Goal: Task Accomplishment & Management: Use online tool/utility

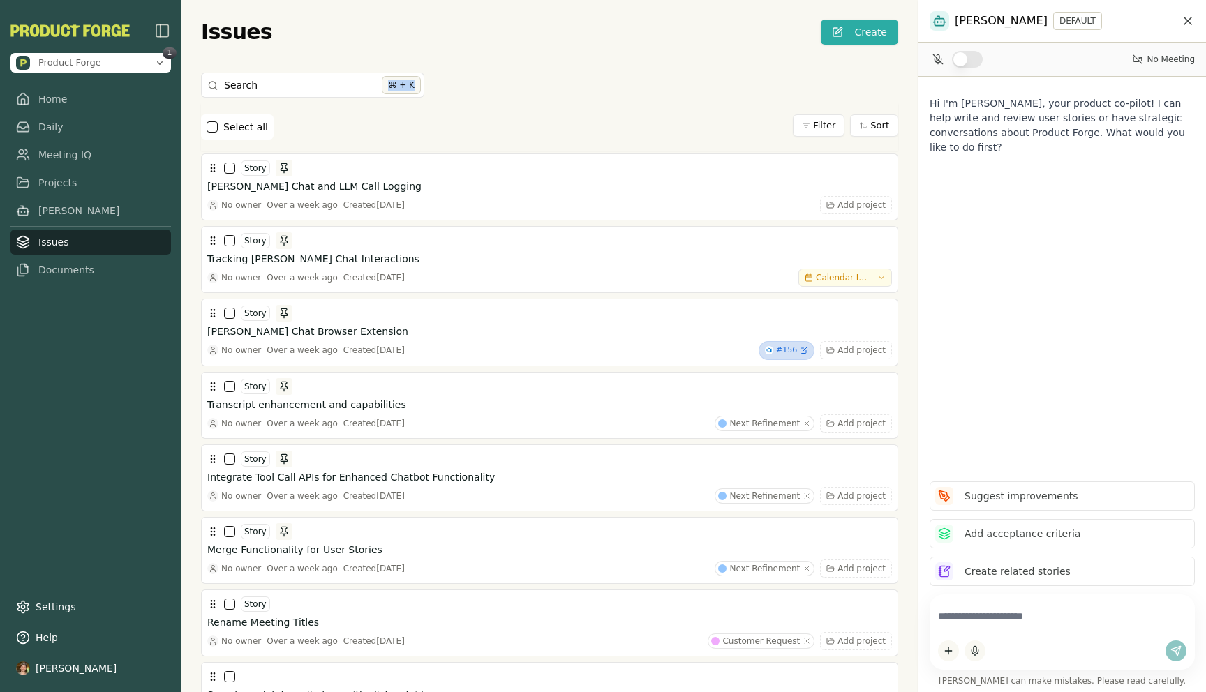
click at [481, 80] on div "Search ⌘ + K" at bounding box center [549, 88] width 697 height 31
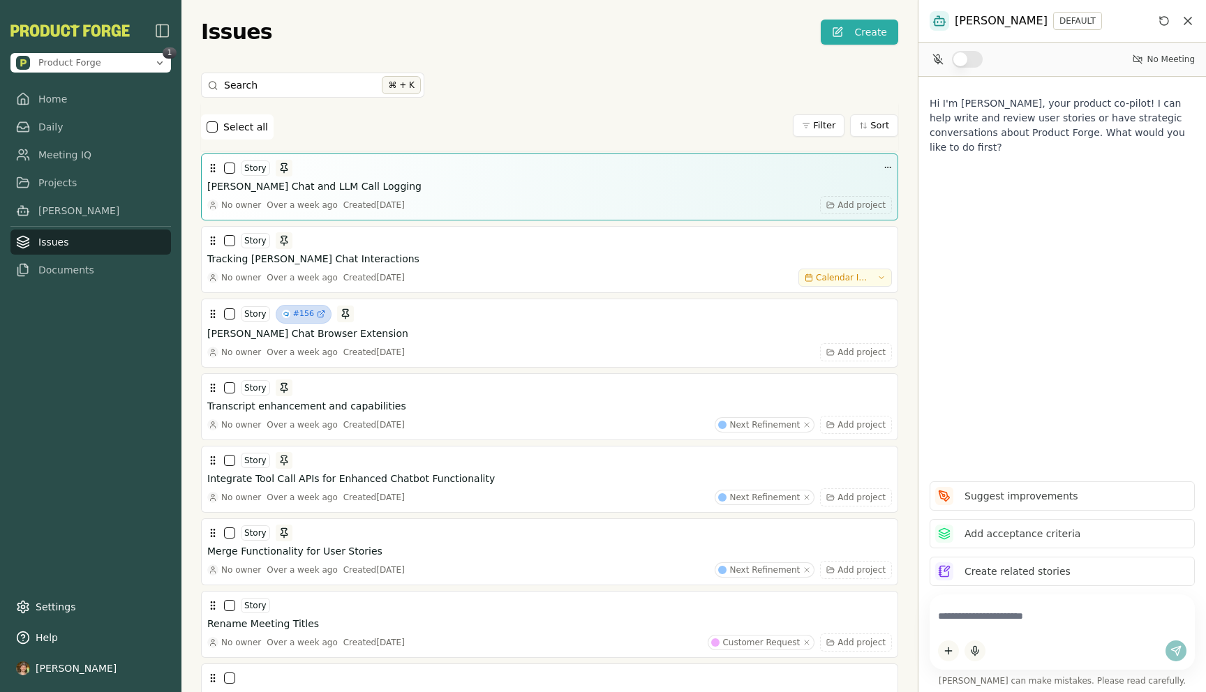
click at [577, 198] on div "No owner Over a week ago Created Mon, Jun 16, 2025 Add project" at bounding box center [549, 205] width 685 height 18
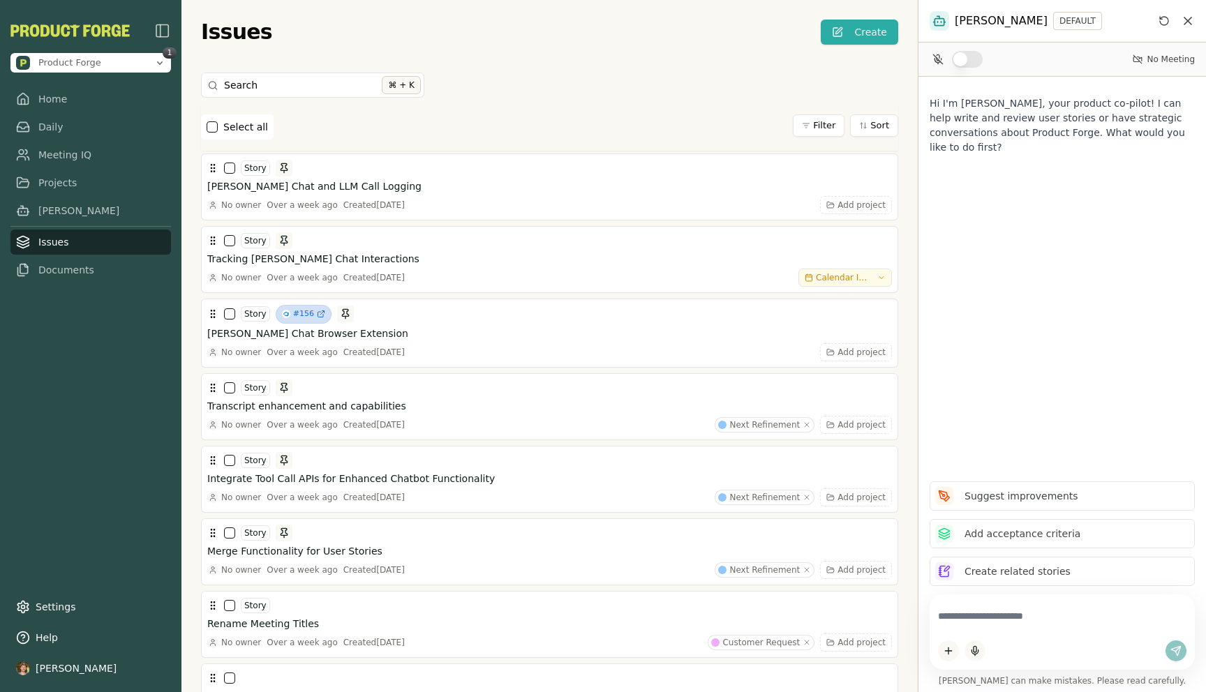
click at [1006, 637] on div at bounding box center [1062, 632] width 265 height 75
click at [1006, 623] on textarea at bounding box center [1062, 616] width 248 height 27
type textarea "*********"
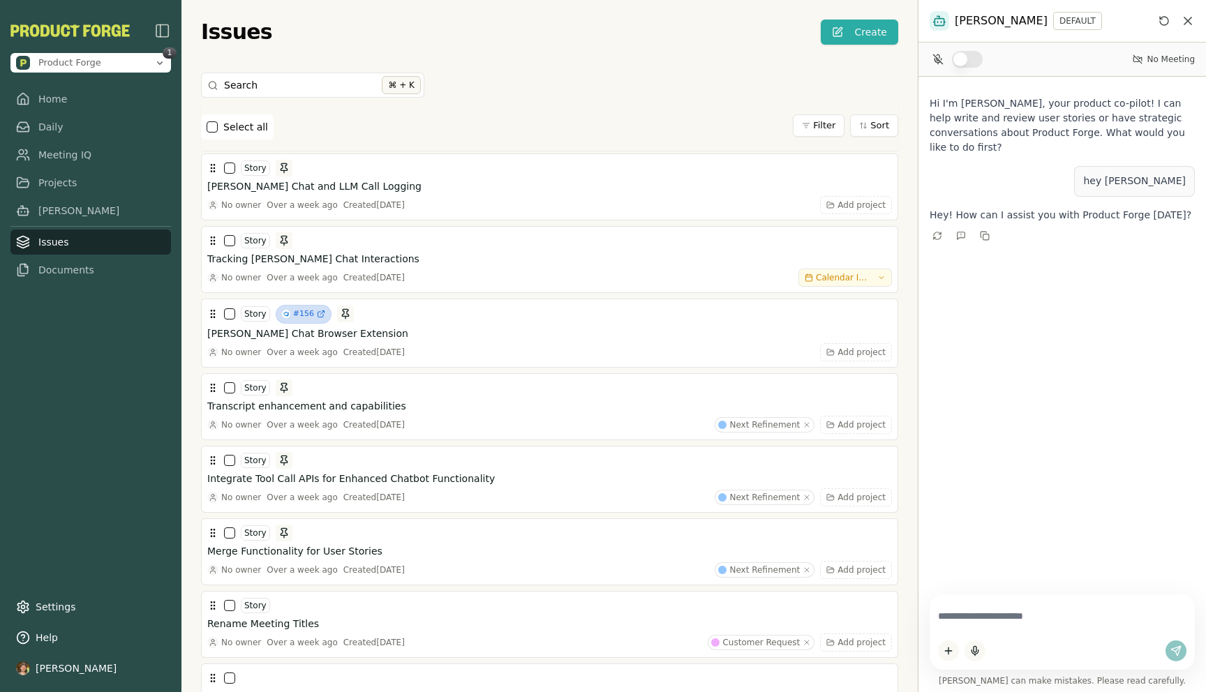
click at [997, 630] on div at bounding box center [1062, 632] width 265 height 75
click at [997, 622] on textarea at bounding box center [1062, 616] width 248 height 27
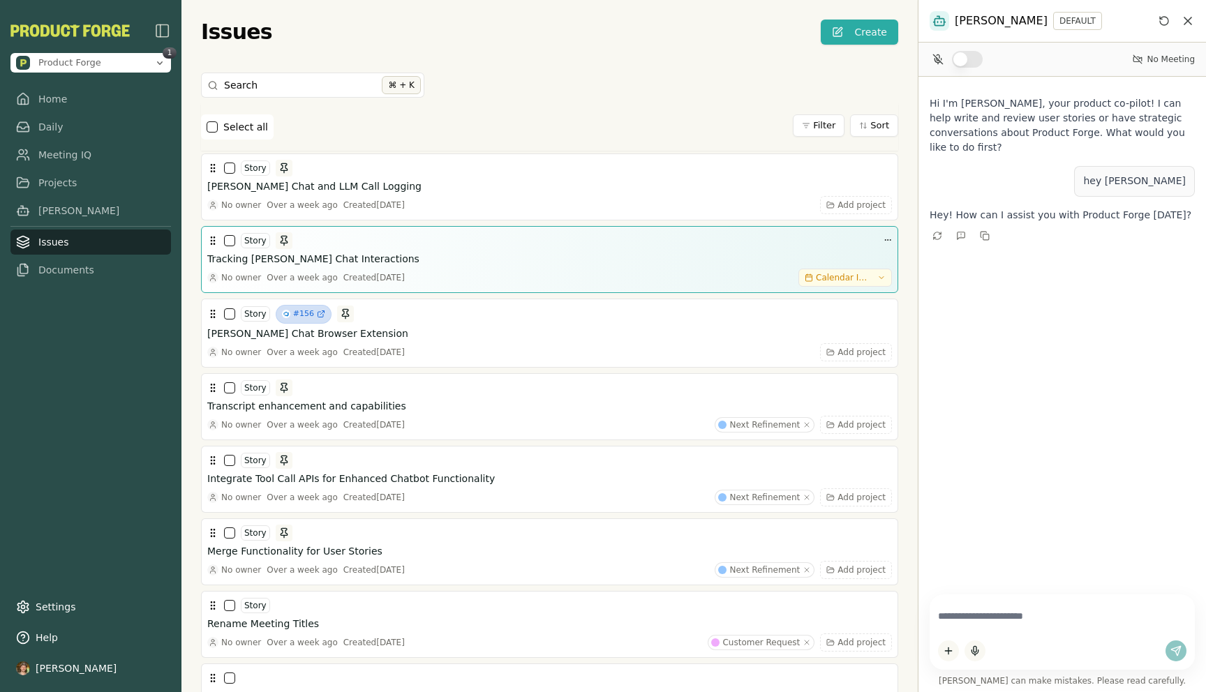
click at [496, 259] on div "Tracking [PERSON_NAME] Chat Interactions" at bounding box center [549, 259] width 685 height 14
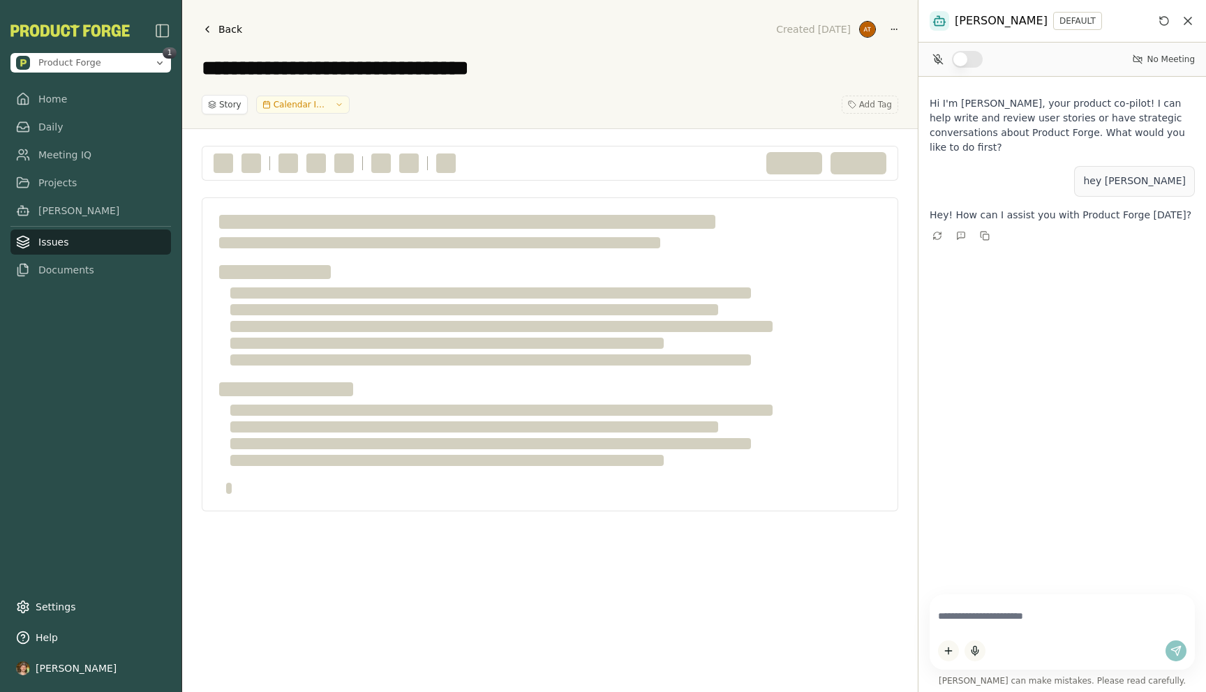
click at [230, 34] on span "Back" at bounding box center [230, 29] width 24 height 14
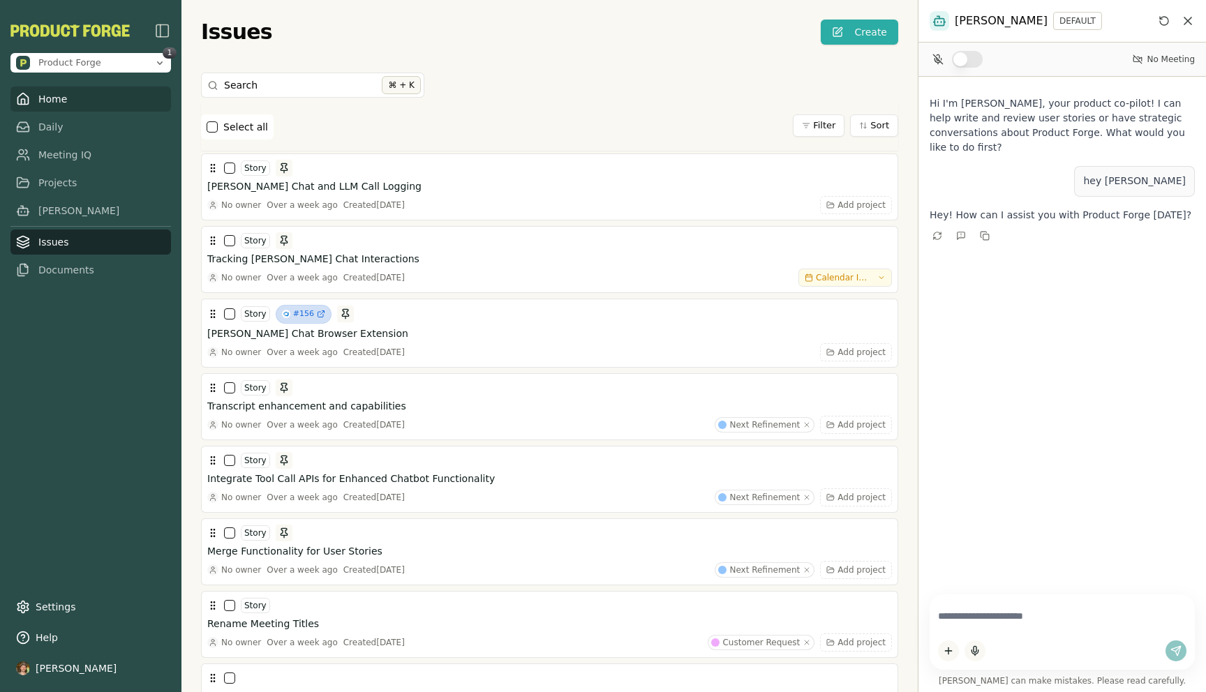
click at [59, 103] on link "Home" at bounding box center [90, 99] width 161 height 25
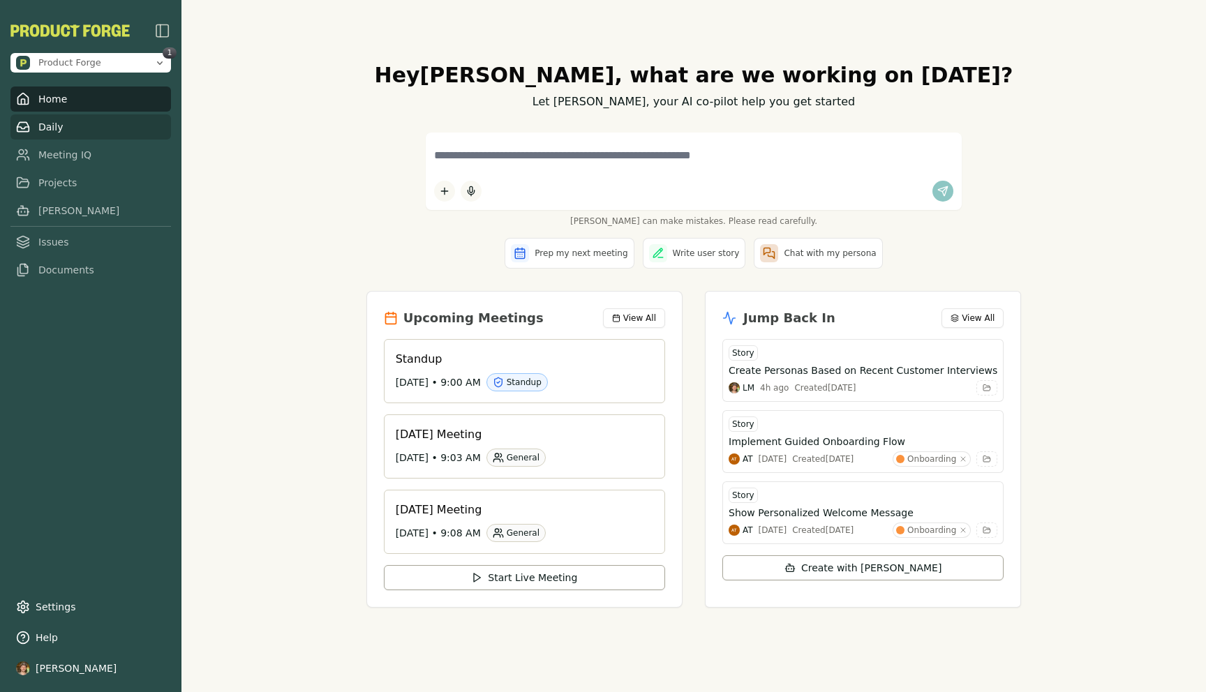
click at [46, 126] on link "Daily" at bounding box center [90, 126] width 161 height 25
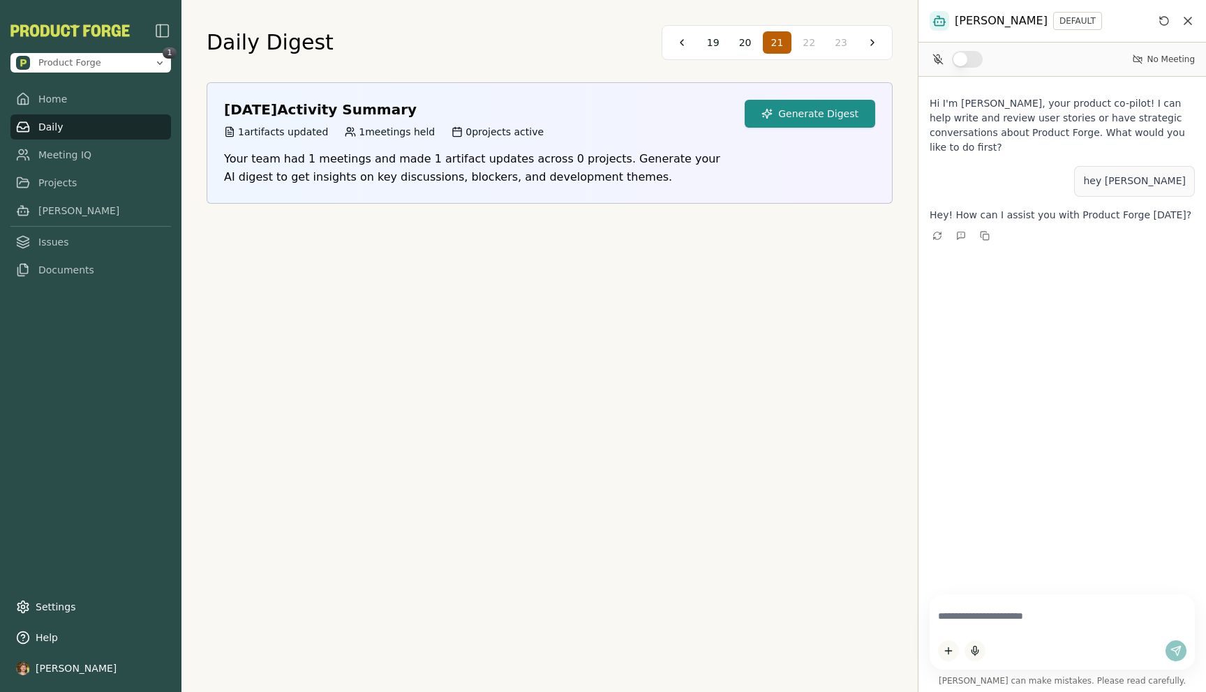
click at [796, 117] on button "Generate Digest" at bounding box center [810, 114] width 131 height 28
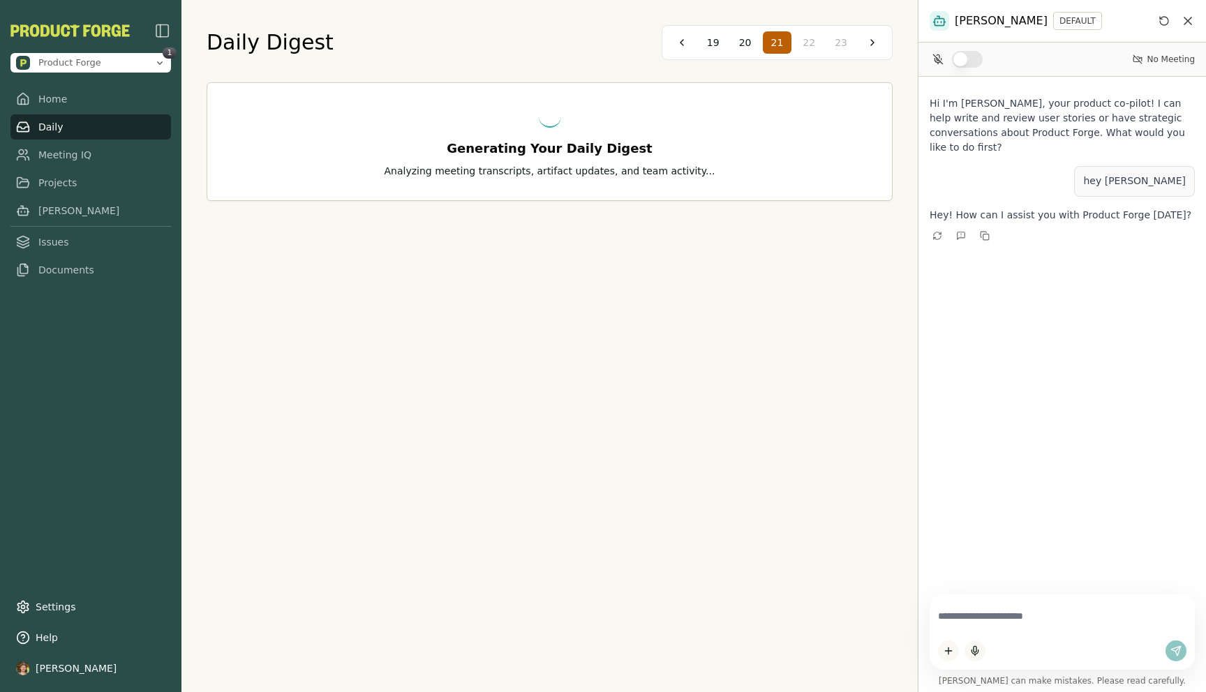
click at [985, 604] on textarea at bounding box center [1062, 616] width 248 height 27
type textarea "**********"
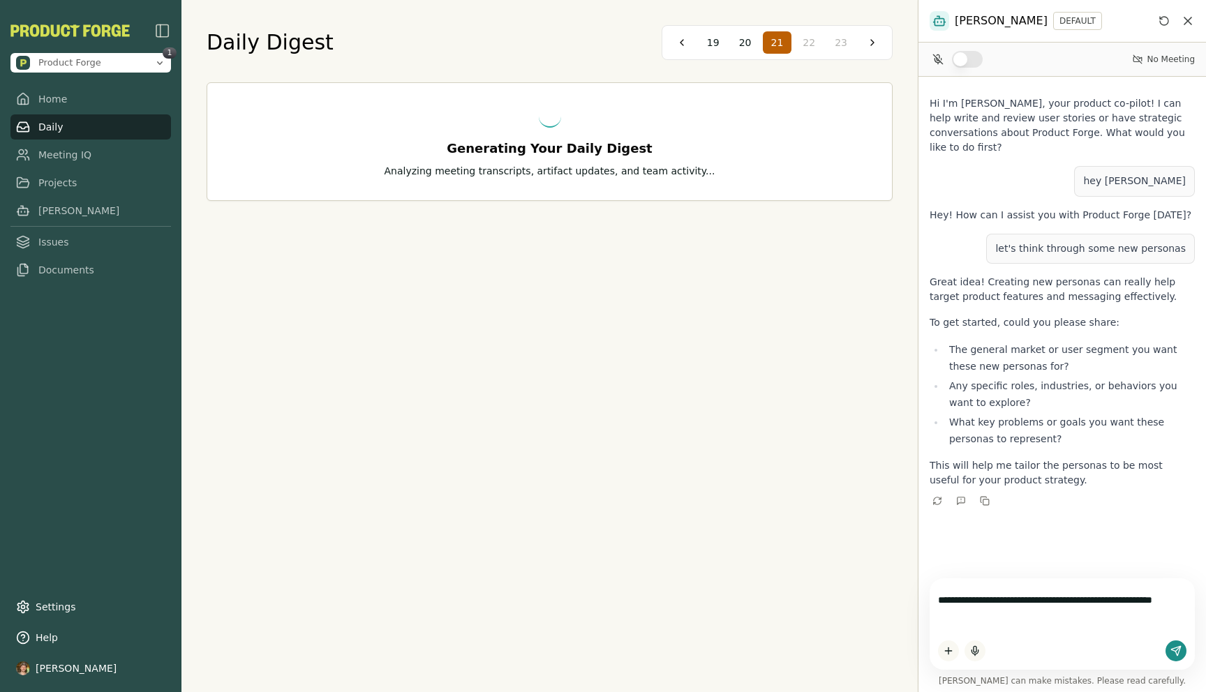
type textarea "**********"
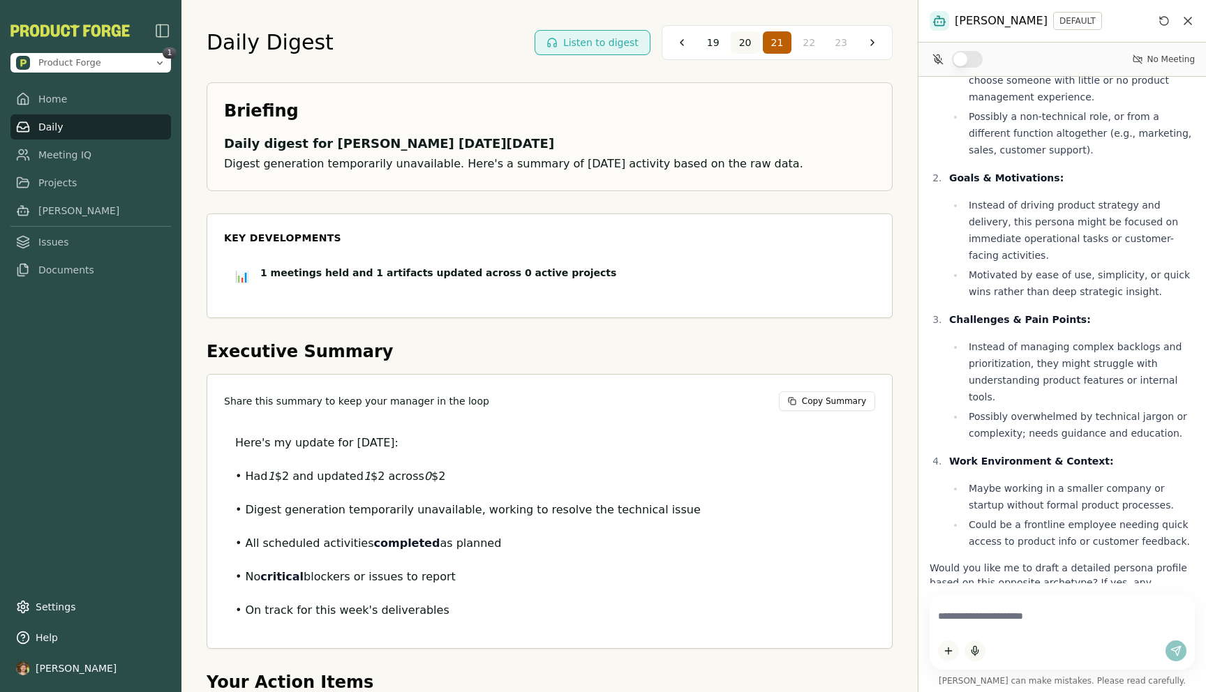
click at [749, 40] on span "20" at bounding box center [745, 43] width 13 height 14
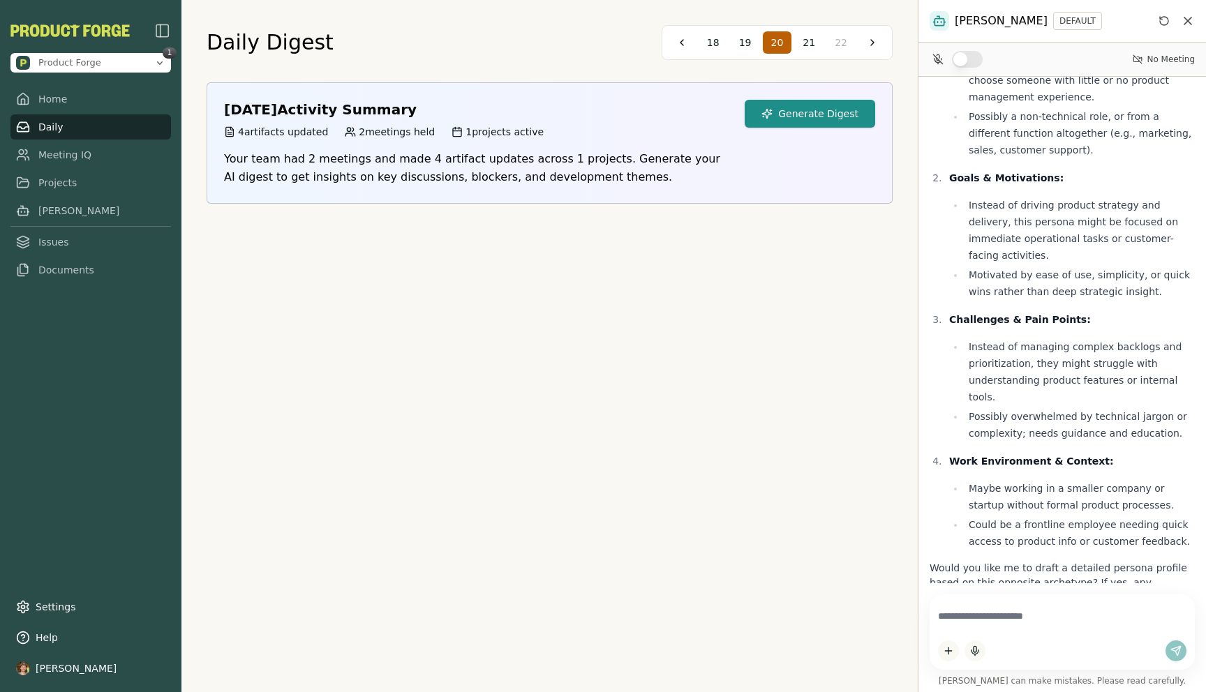
click at [821, 120] on button "Generate Digest" at bounding box center [810, 114] width 131 height 28
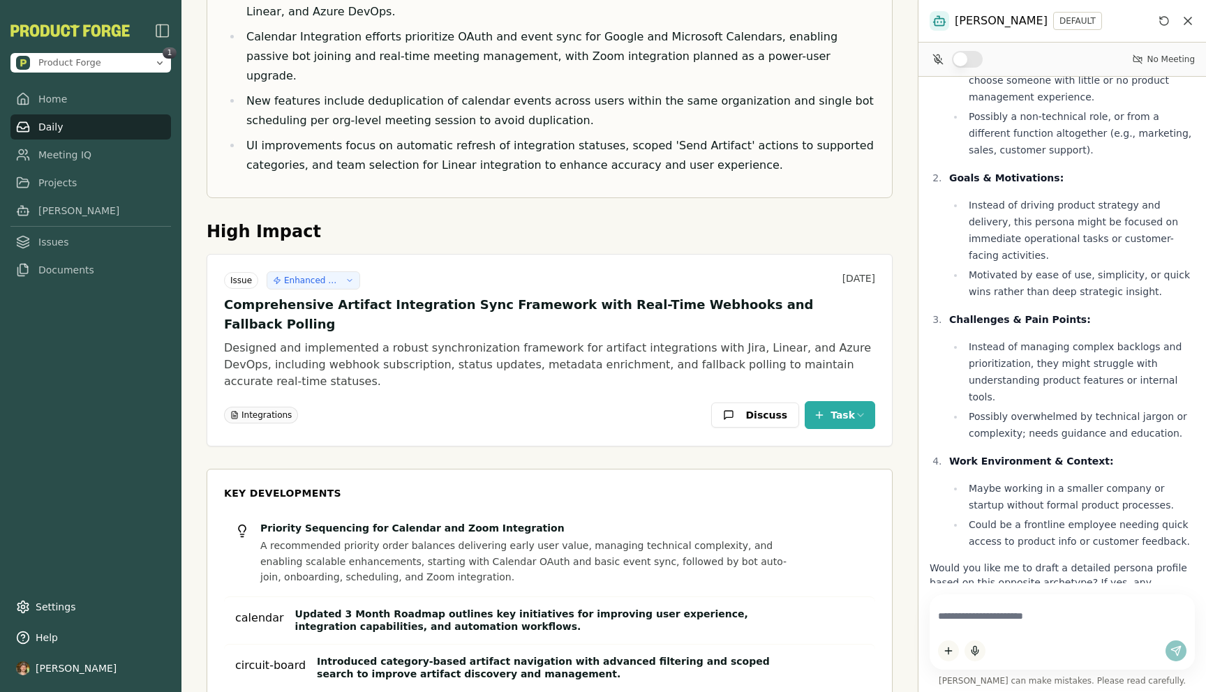
scroll to position [273, 0]
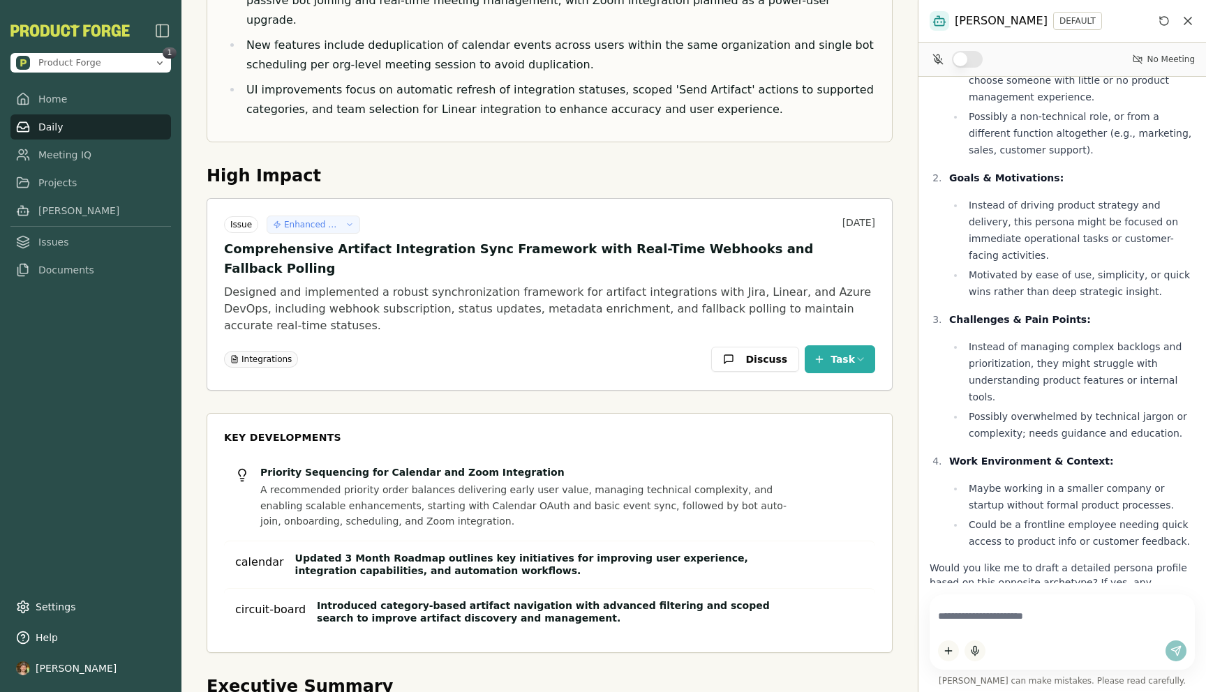
click at [343, 216] on button "Enhanced Artifact Integration Sync and Real-Time Status Management" at bounding box center [314, 225] width 94 height 18
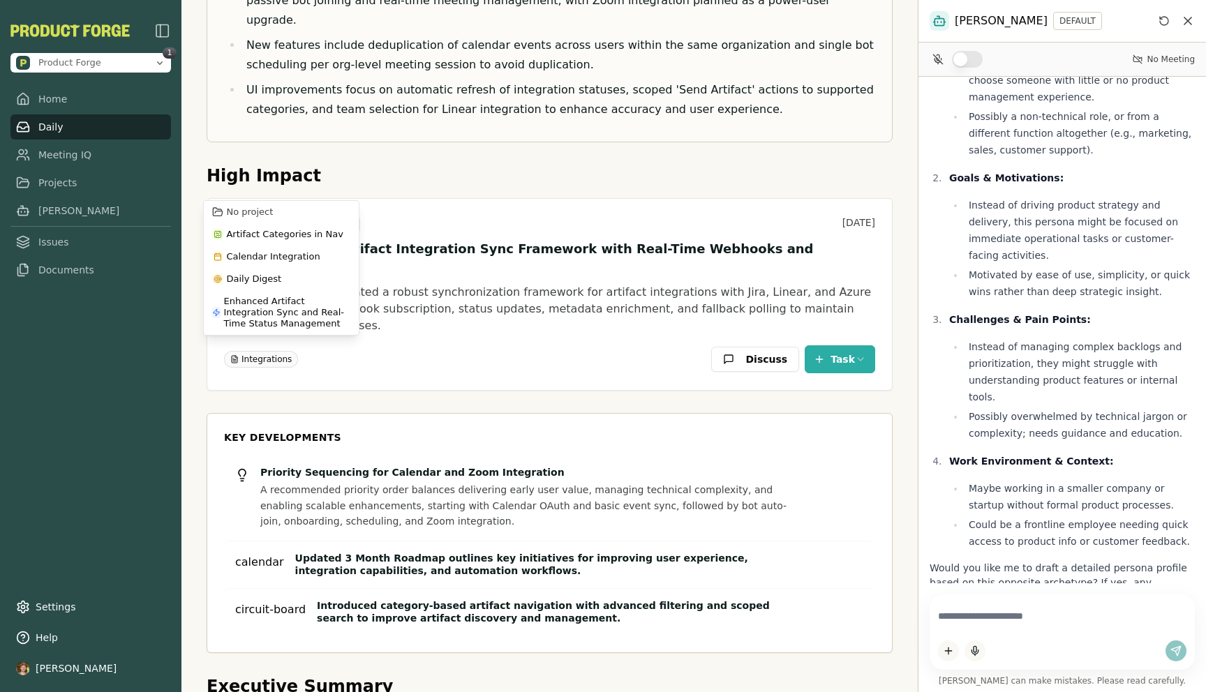
click at [411, 165] on div "High Impact Issue Enhanced Artifact Integration Sync and Real-Time Status Manag…" at bounding box center [550, 278] width 686 height 226
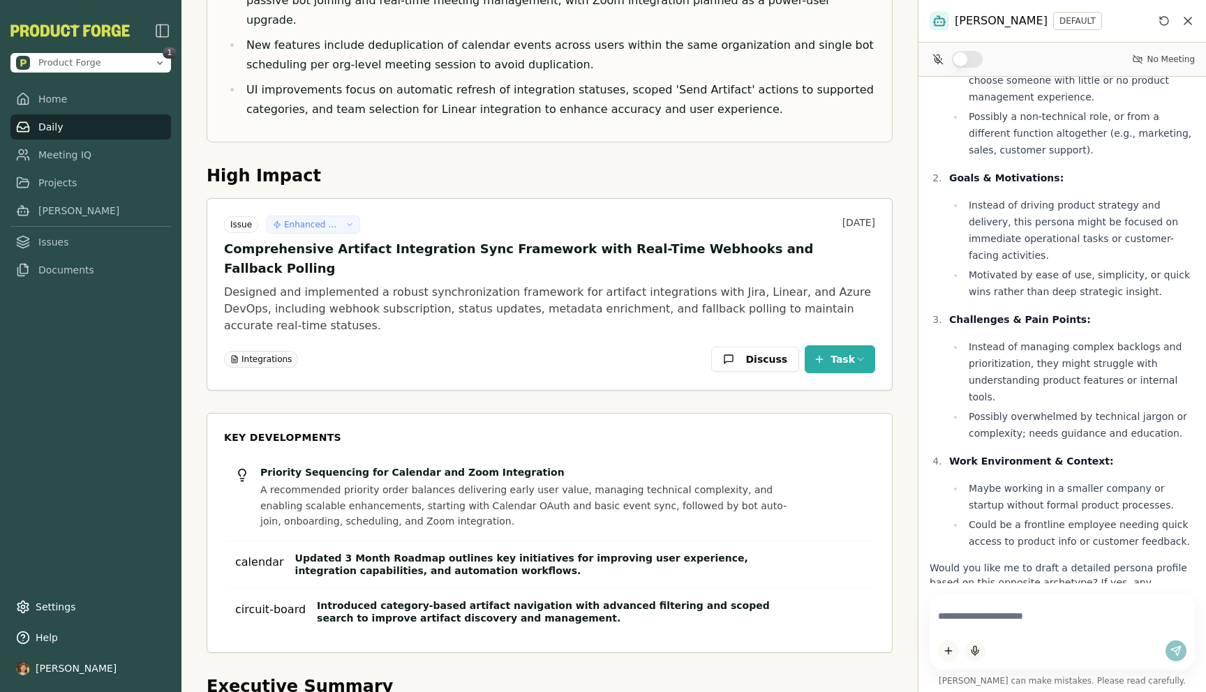
click at [319, 219] on span "Enhanced Artifact Integration Sync and Real-Time Status Management" at bounding box center [312, 224] width 56 height 11
click at [412, 345] on div "Integrations Discuss Task" at bounding box center [549, 359] width 651 height 28
click at [330, 219] on span "Enhanced Artifact Integration Sync and Real-Time Status Management" at bounding box center [312, 224] width 56 height 11
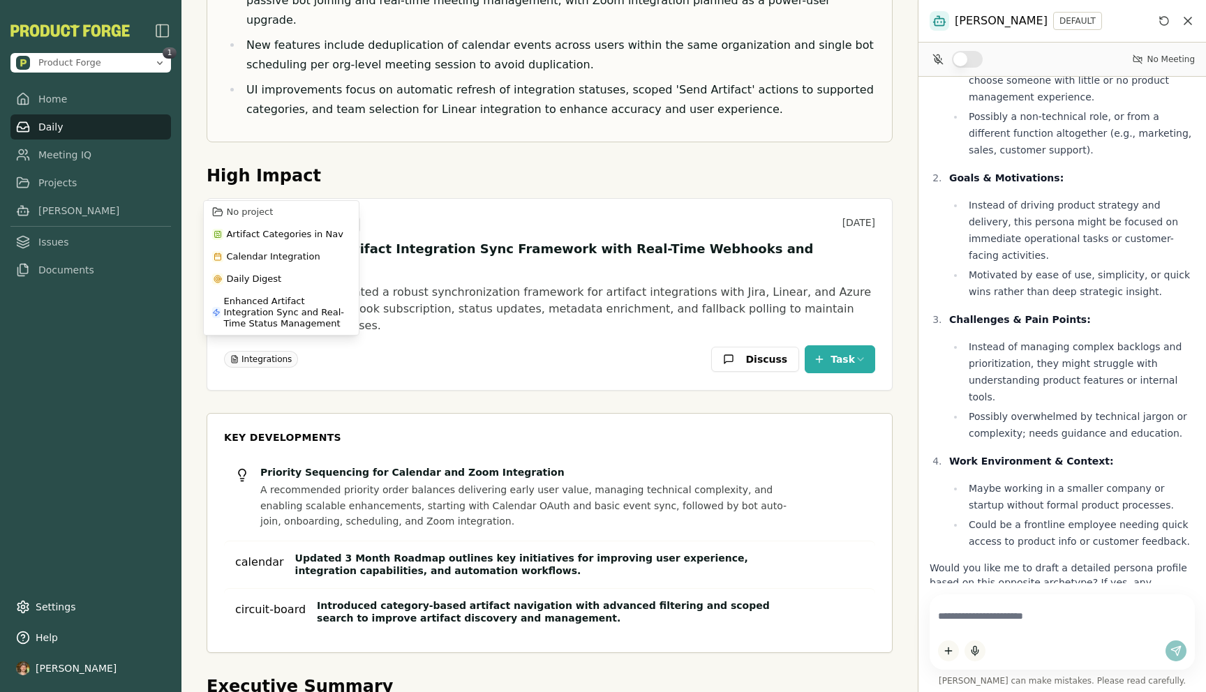
click at [474, 165] on h2 "High Impact" at bounding box center [550, 176] width 686 height 22
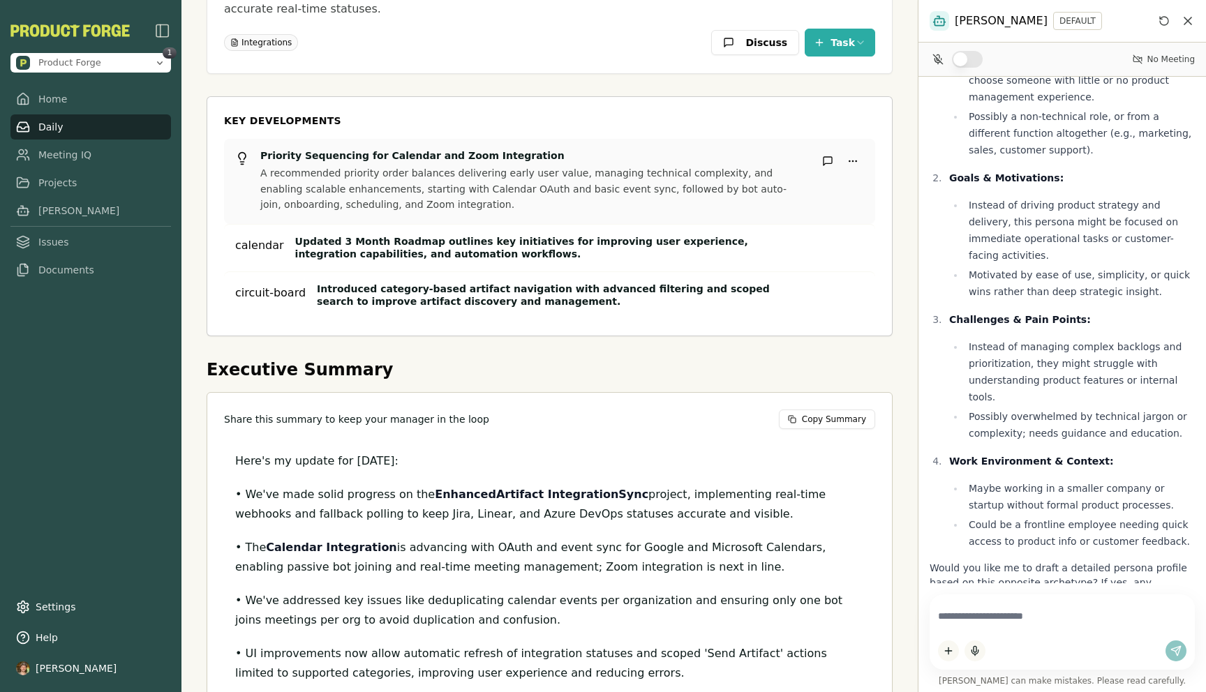
scroll to position [563, 0]
